Goal: Information Seeking & Learning: Learn about a topic

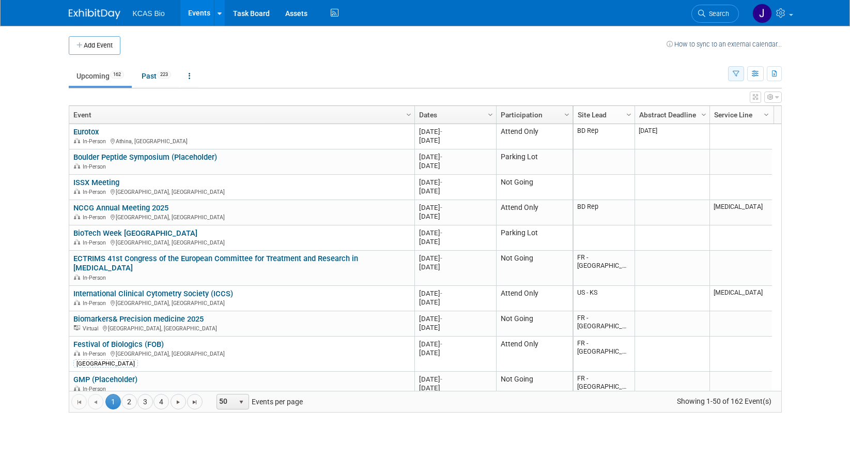
click at [733, 74] on icon "button" at bounding box center [736, 74] width 7 height 7
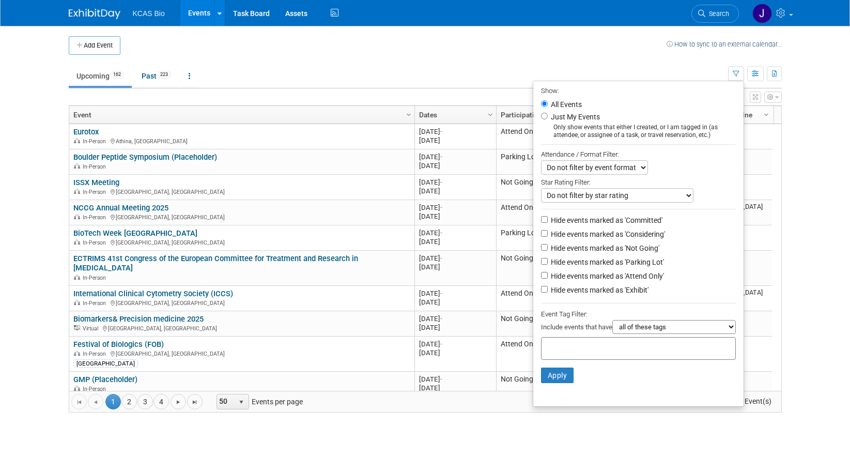
click at [552, 250] on label "Hide events marked as 'Not Going'" at bounding box center [604, 248] width 111 height 10
click at [548, 250] on input "Hide events marked as 'Not Going'" at bounding box center [544, 247] width 7 height 7
checkbox input "true"
click at [549, 262] on label "Hide events marked as 'Parking Lot'" at bounding box center [606, 262] width 115 height 10
click at [548, 262] on input "Hide events marked as 'Parking Lot'" at bounding box center [544, 261] width 7 height 7
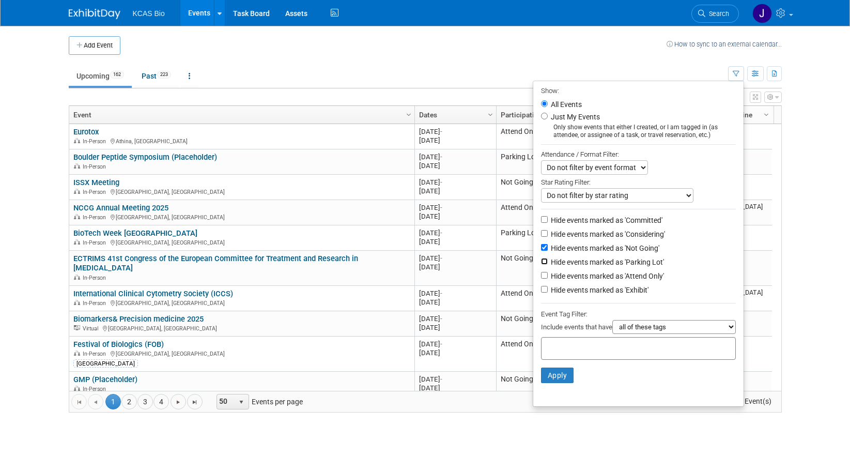
checkbox input "true"
click at [552, 382] on button "Apply" at bounding box center [557, 374] width 33 height 15
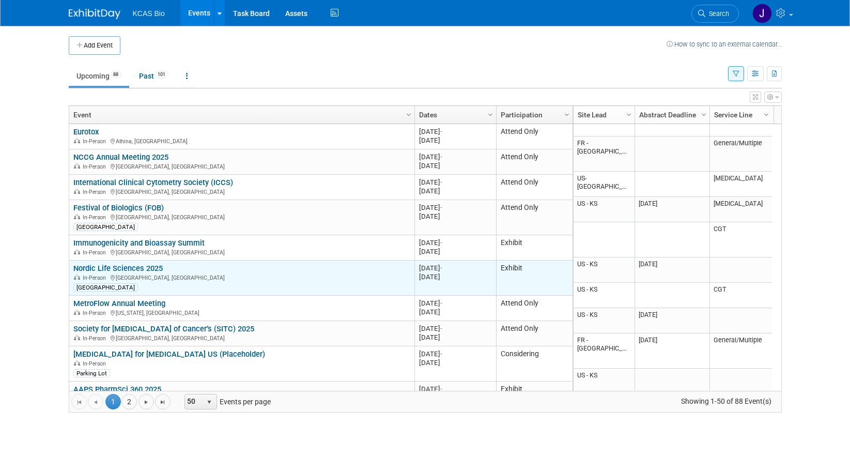
scroll to position [124, 0]
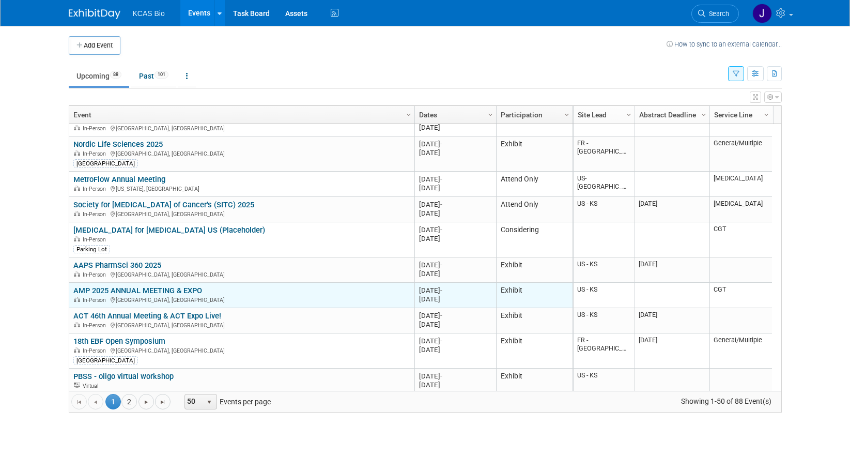
click at [160, 288] on link "AMP 2025 ANNUAL MEETING & EXPO" at bounding box center [137, 290] width 129 height 9
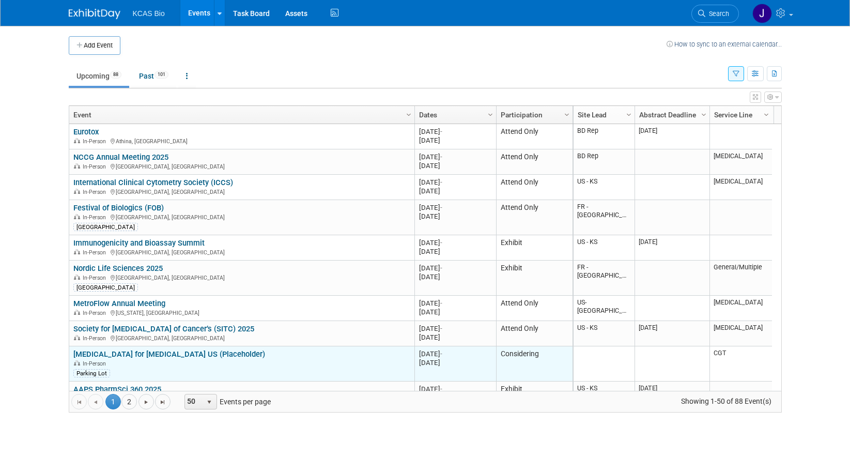
scroll to position [62, 0]
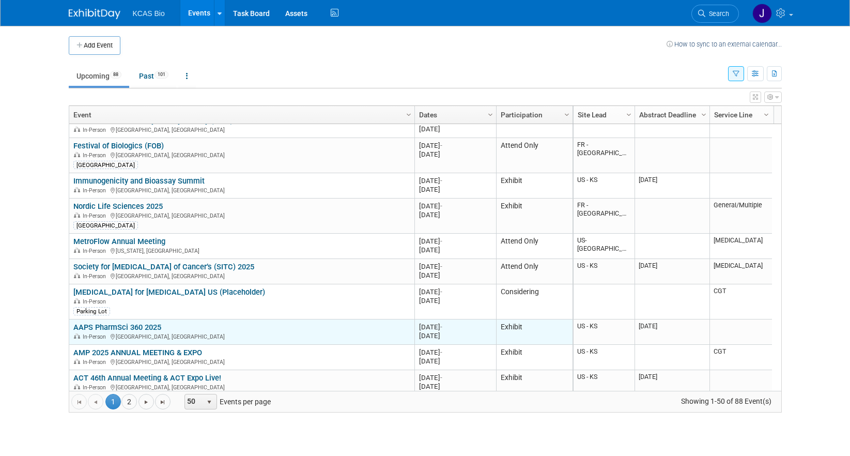
click at [119, 324] on link "AAPS PharmSci 360 2025" at bounding box center [117, 326] width 88 height 9
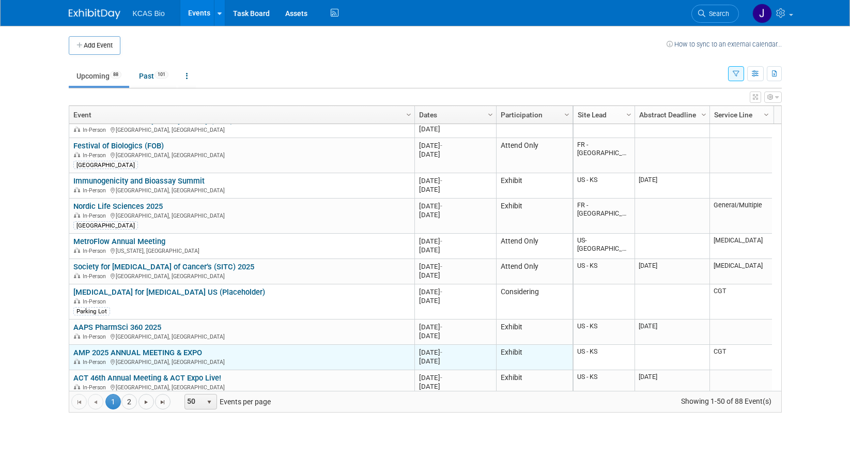
click at [135, 349] on link "AMP 2025 ANNUAL MEETING & EXPO" at bounding box center [137, 352] width 129 height 9
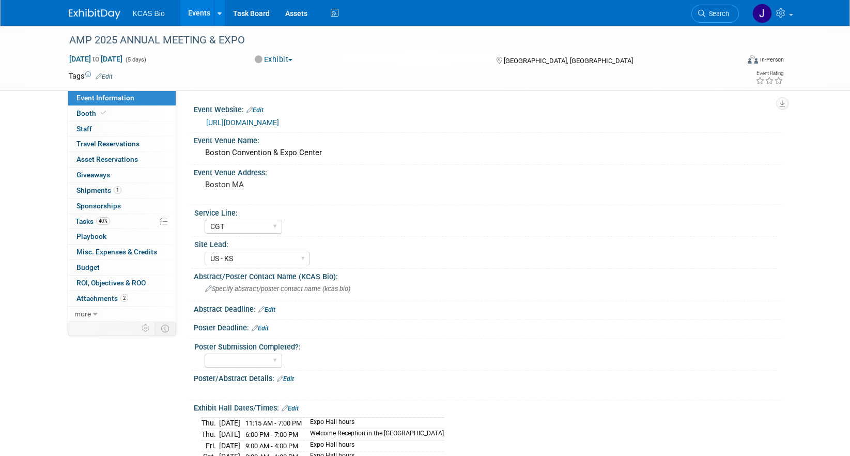
select select "CGT"
select select "US - KS"
click at [93, 114] on span "Booth" at bounding box center [92, 113] width 32 height 8
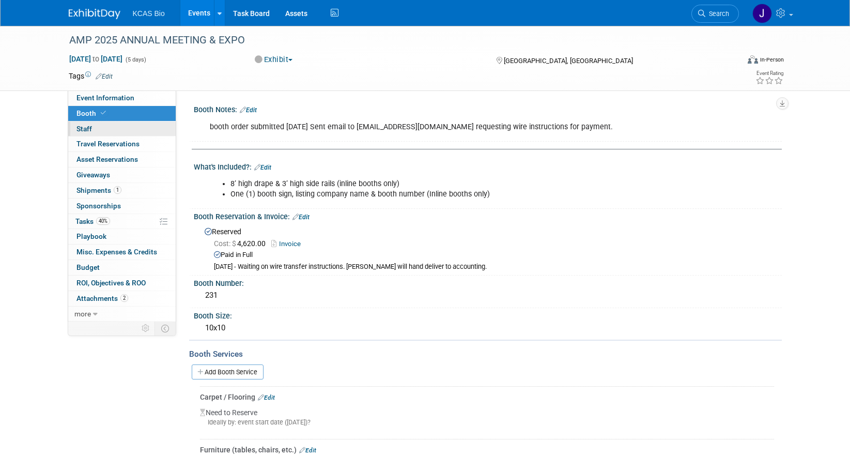
click at [90, 126] on span "Staff 0" at bounding box center [83, 129] width 15 height 8
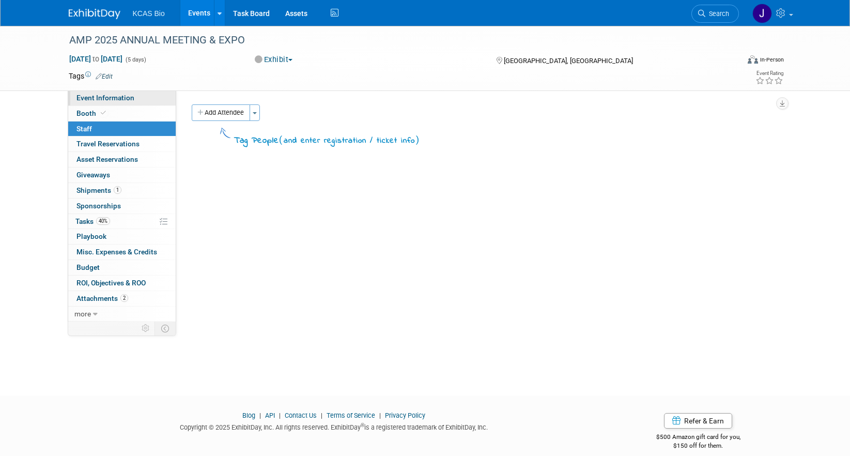
click at [96, 98] on span "Event Information" at bounding box center [105, 98] width 58 height 8
select select "CGT"
select select "US - KS"
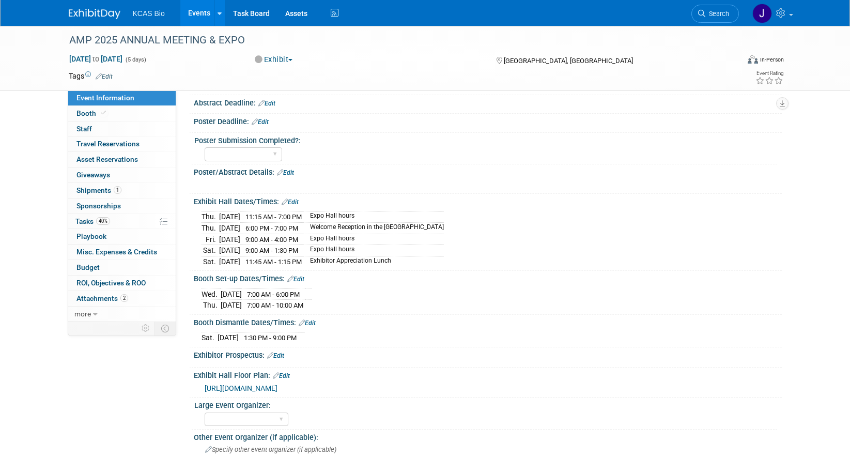
scroll to position [207, 0]
click at [108, 107] on link "Booth" at bounding box center [121, 113] width 107 height 15
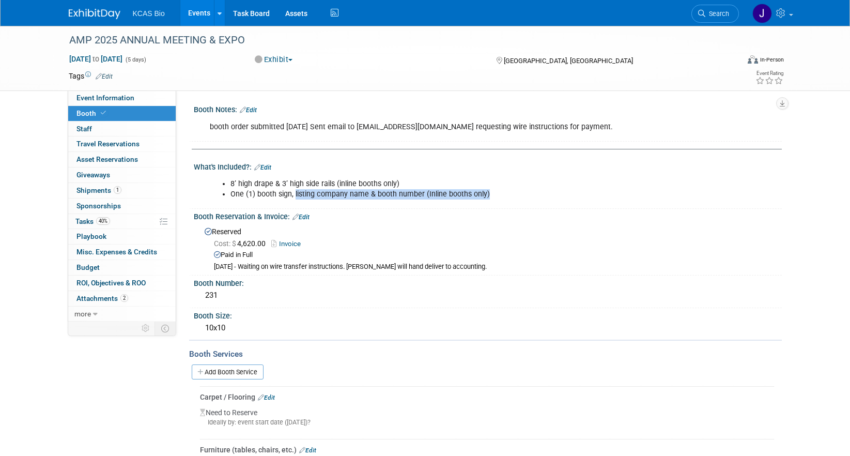
drag, startPoint x: 294, startPoint y: 195, endPoint x: 503, endPoint y: 195, distance: 208.7
click at [503, 195] on li "One (1) booth sign, listing company name & booth number (Inline booths only)" at bounding box center [445, 194] width 431 height 10
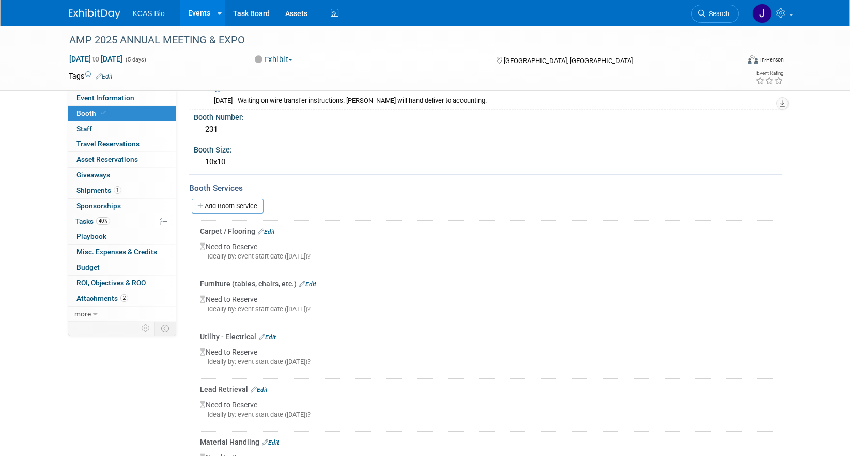
scroll to position [207, 0]
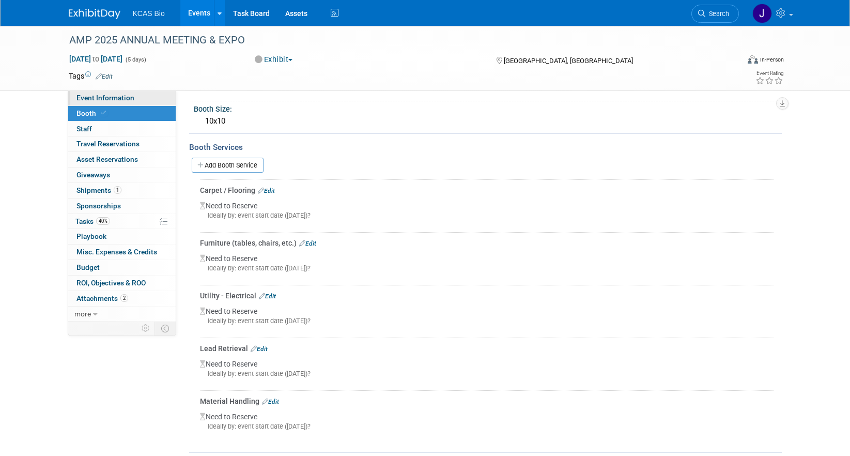
click at [94, 100] on span "Event Information" at bounding box center [105, 98] width 58 height 8
select select "CGT"
select select "US - KS"
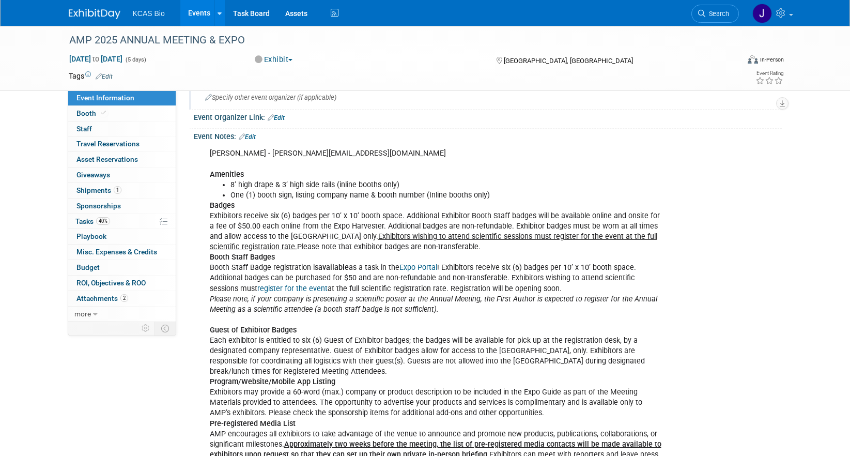
scroll to position [620, 0]
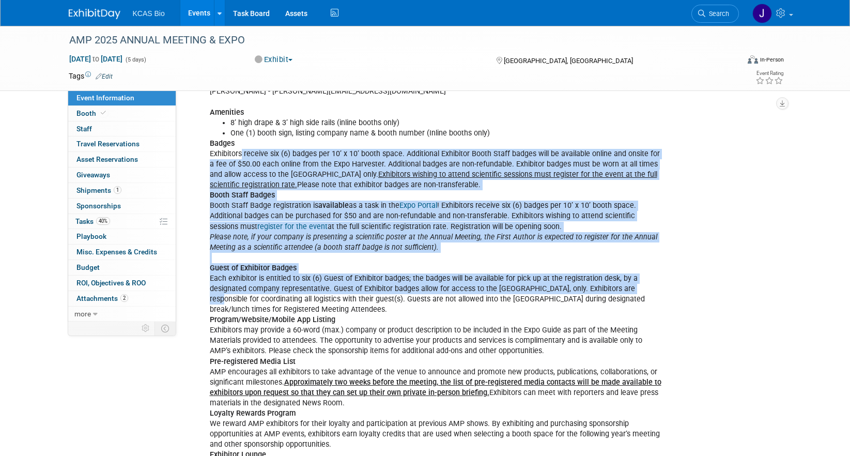
drag, startPoint x: 242, startPoint y: 152, endPoint x: 631, endPoint y: 284, distance: 411.2
click at [631, 284] on div "Jocelyn Friedrich - jfriedrich@amp.org Amenities 8’ high drape & 3’ high side r…" at bounding box center [436, 459] width 466 height 757
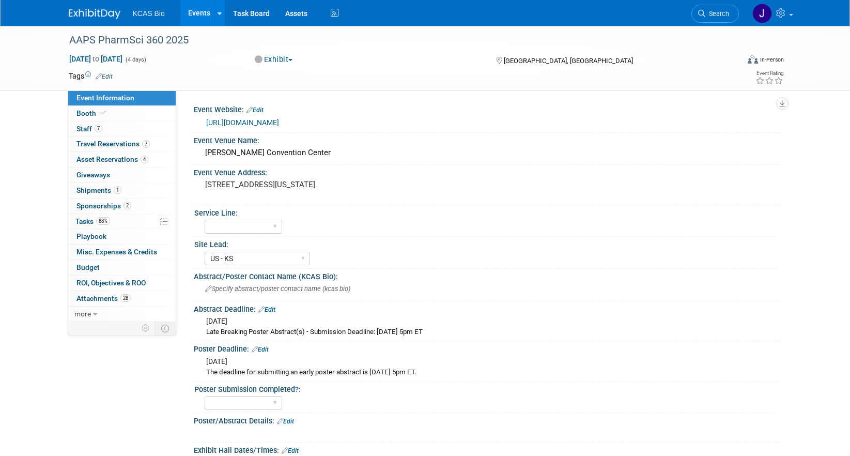
select select "US - KS"
click at [93, 129] on span "Staff 7" at bounding box center [89, 129] width 26 height 8
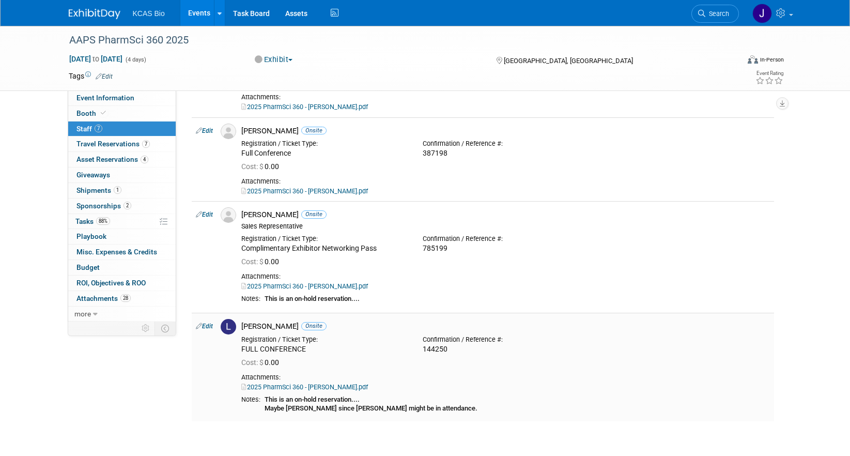
scroll to position [413, 0]
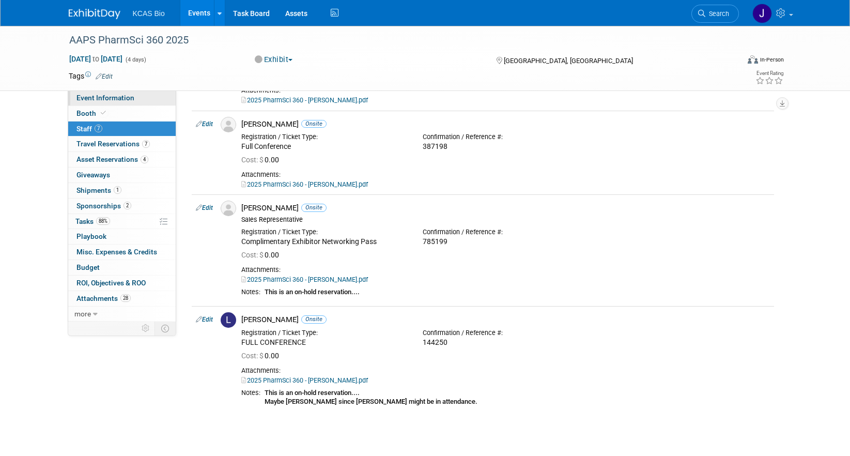
click at [92, 95] on span "Event Information" at bounding box center [105, 98] width 58 height 8
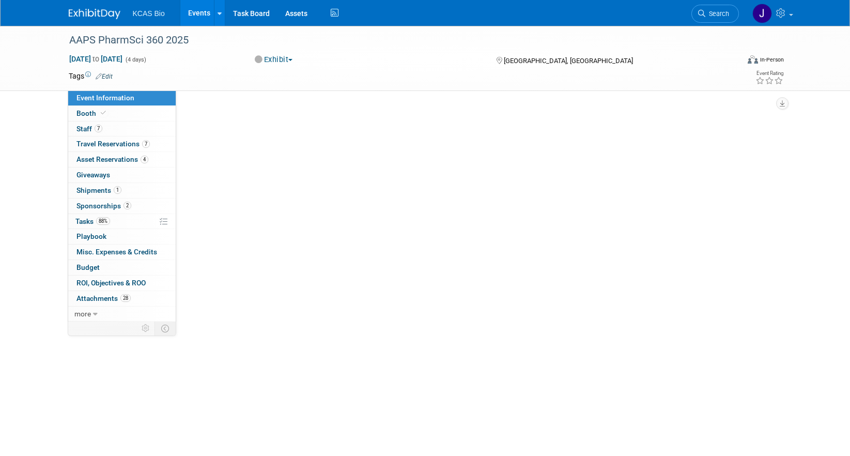
scroll to position [0, 0]
select select "US - KS"
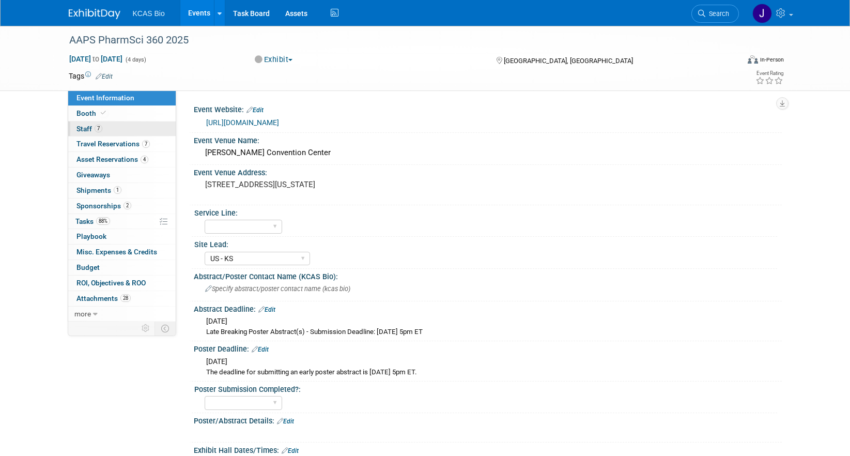
click at [107, 125] on link "7 Staff 7" at bounding box center [121, 128] width 107 height 15
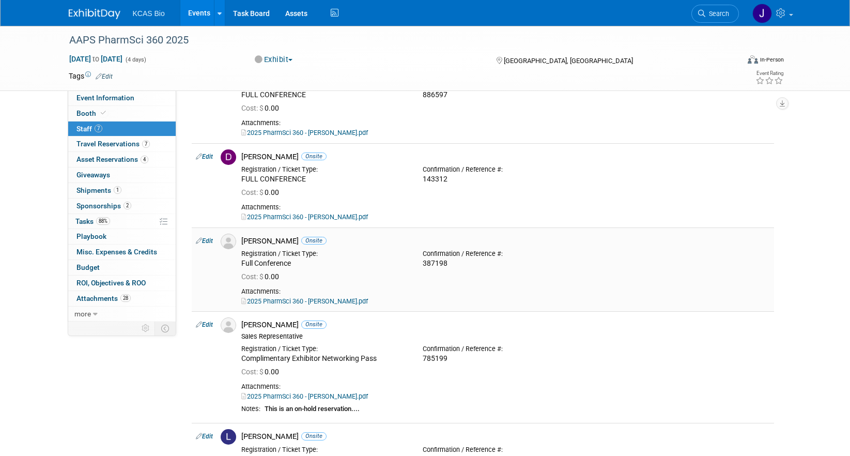
scroll to position [310, 0]
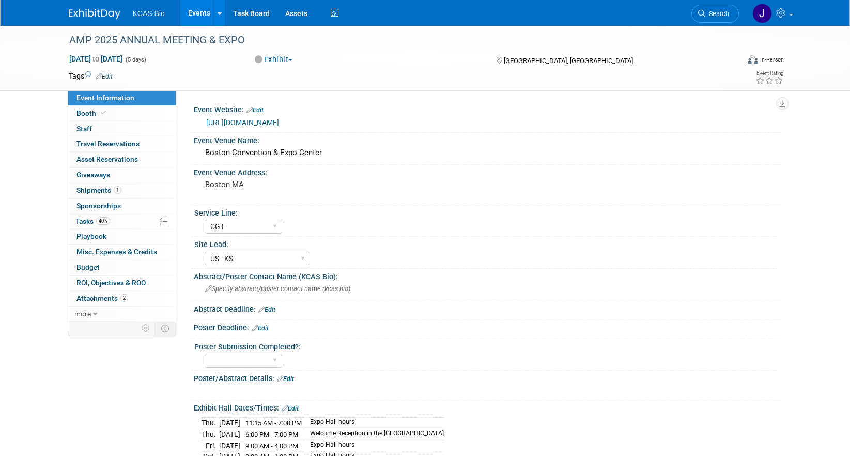
select select "CGT"
select select "US - KS"
click at [270, 121] on link "[URL][DOMAIN_NAME]" at bounding box center [242, 122] width 73 height 8
click at [90, 111] on span "Booth" at bounding box center [92, 113] width 32 height 8
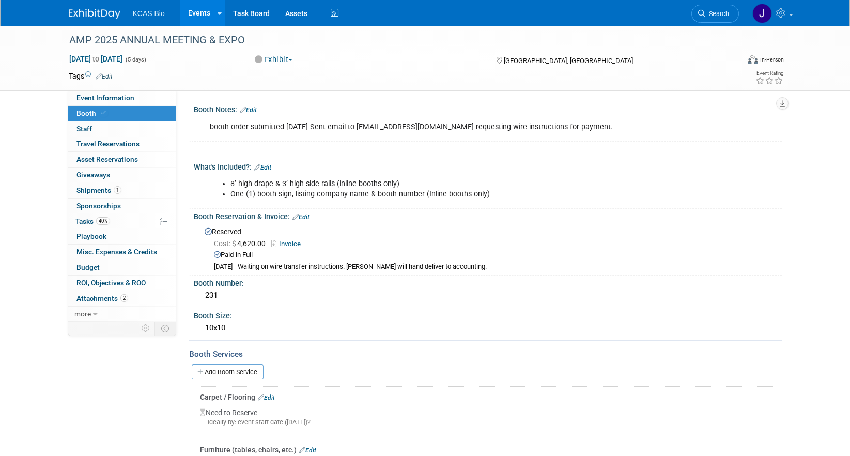
click at [90, 10] on img at bounding box center [95, 14] width 52 height 10
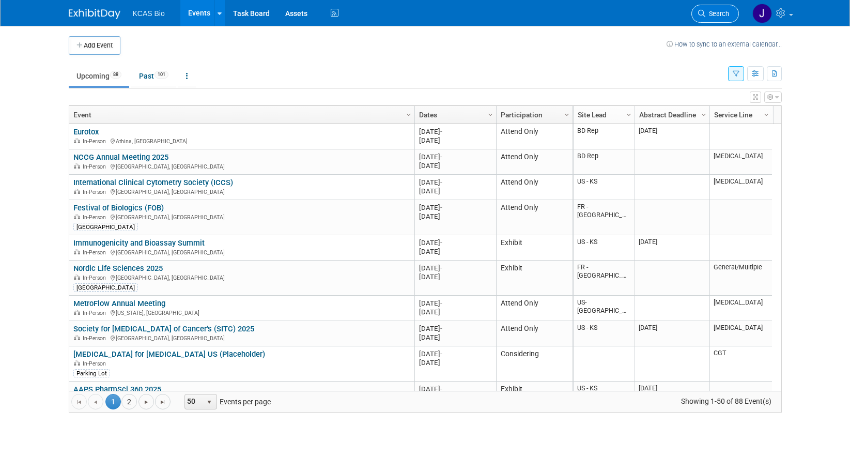
click at [711, 16] on span "Search" at bounding box center [717, 14] width 24 height 8
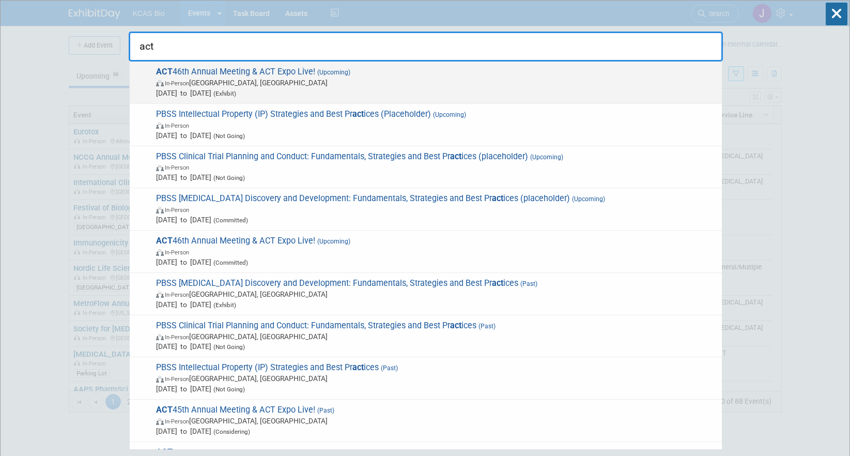
type input "act"
click at [367, 79] on span "In-Person [GEOGRAPHIC_DATA], [GEOGRAPHIC_DATA]" at bounding box center [436, 82] width 561 height 10
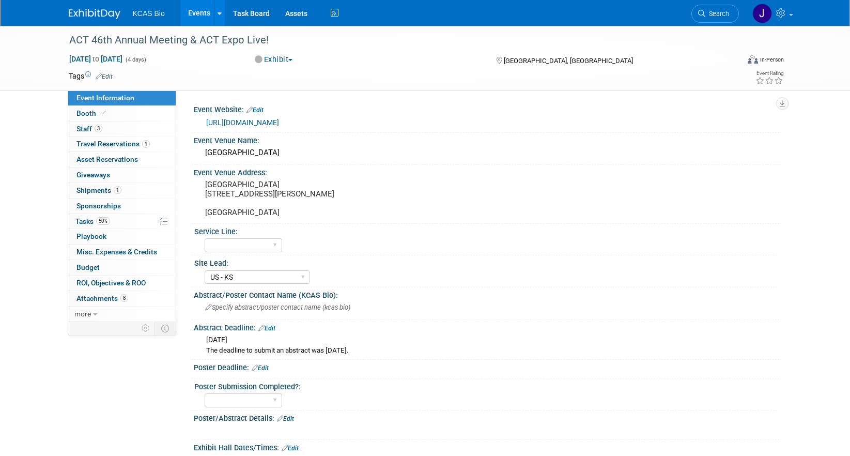
select select "US - KS"
click at [279, 122] on link "https://www.actox.org/am/am2025/" at bounding box center [242, 122] width 73 height 8
click at [100, 127] on span "3" at bounding box center [99, 129] width 8 height 8
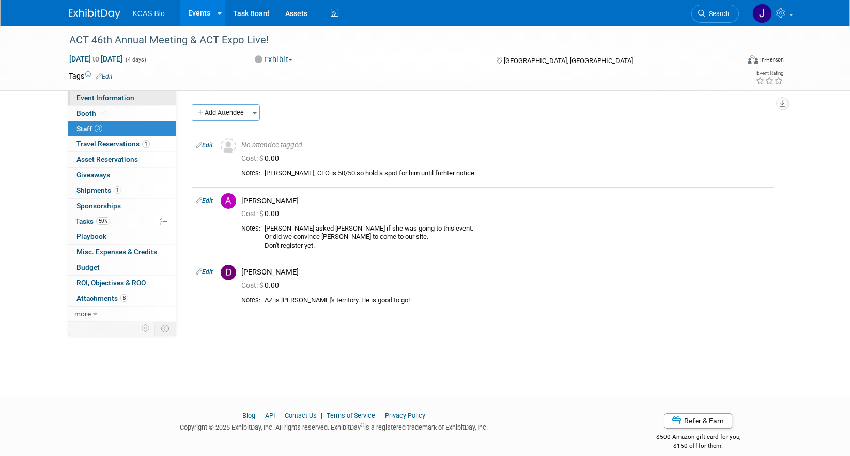
click at [118, 95] on span "Event Information" at bounding box center [105, 98] width 58 height 8
select select "US - KS"
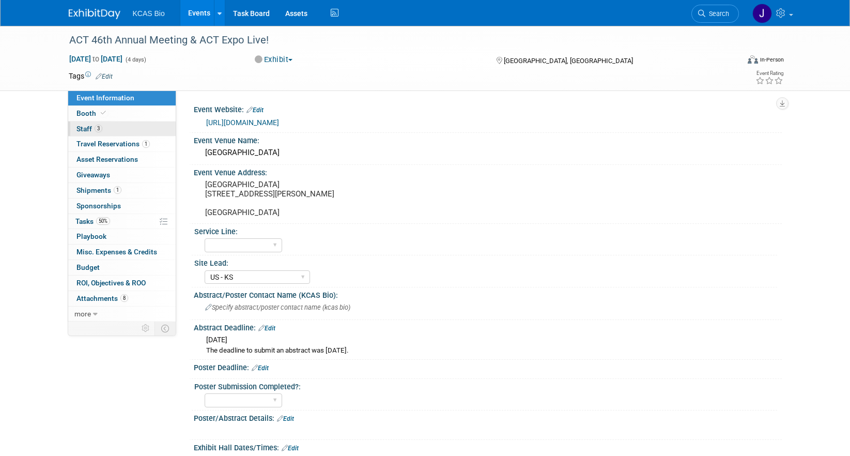
click at [98, 126] on span "3" at bounding box center [99, 129] width 8 height 8
